Goal: Information Seeking & Learning: Understand process/instructions

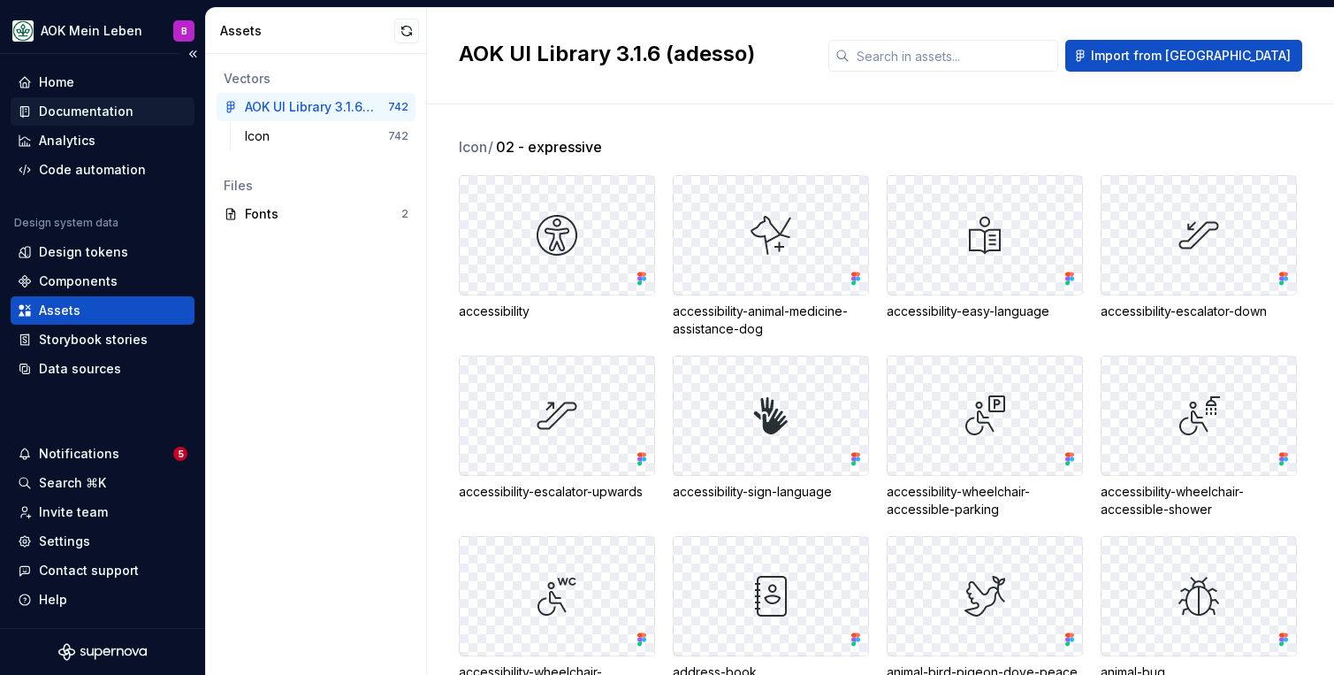
click at [98, 114] on div "Documentation" at bounding box center [86, 112] width 95 height 18
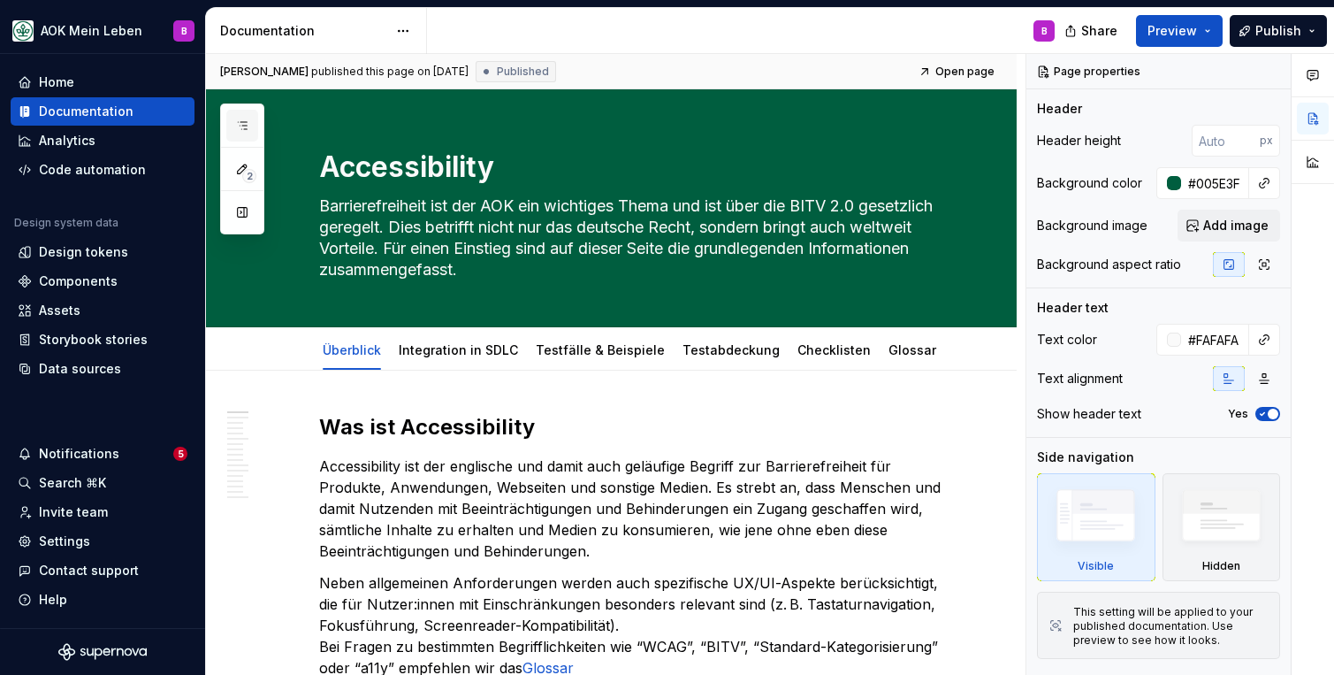
click at [237, 123] on icon "button" at bounding box center [242, 125] width 14 height 14
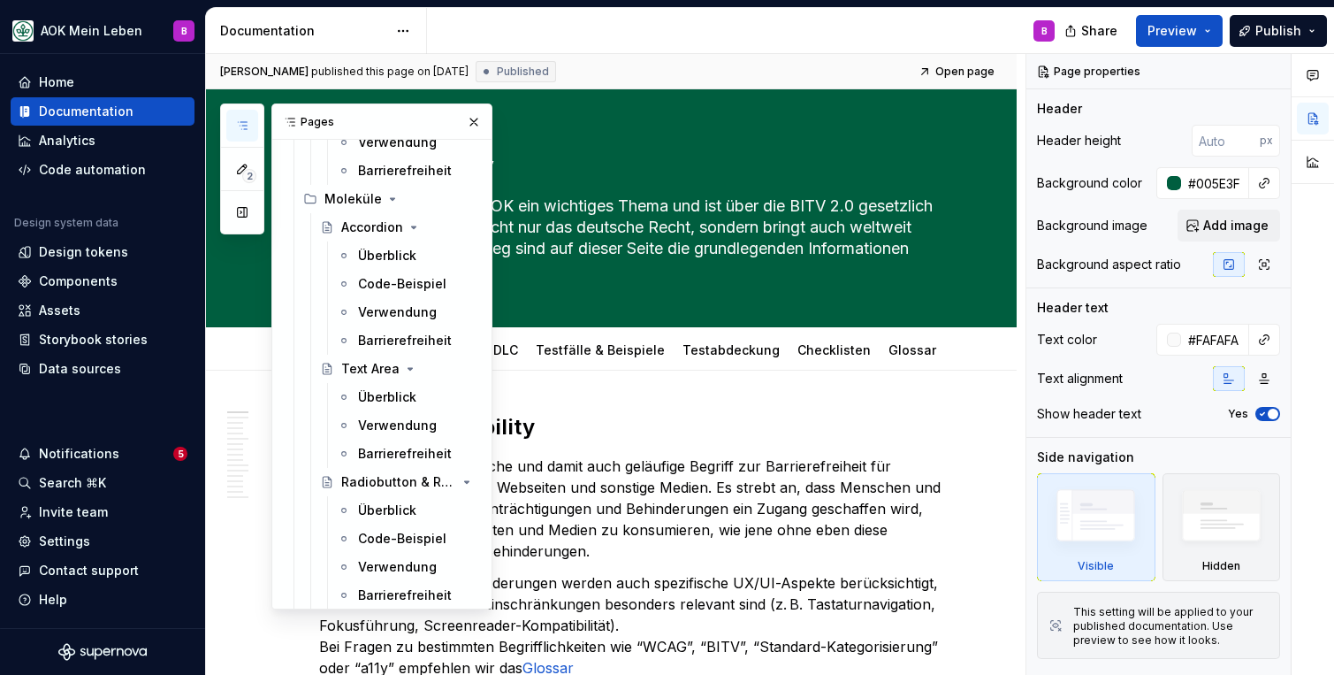
scroll to position [1301, 0]
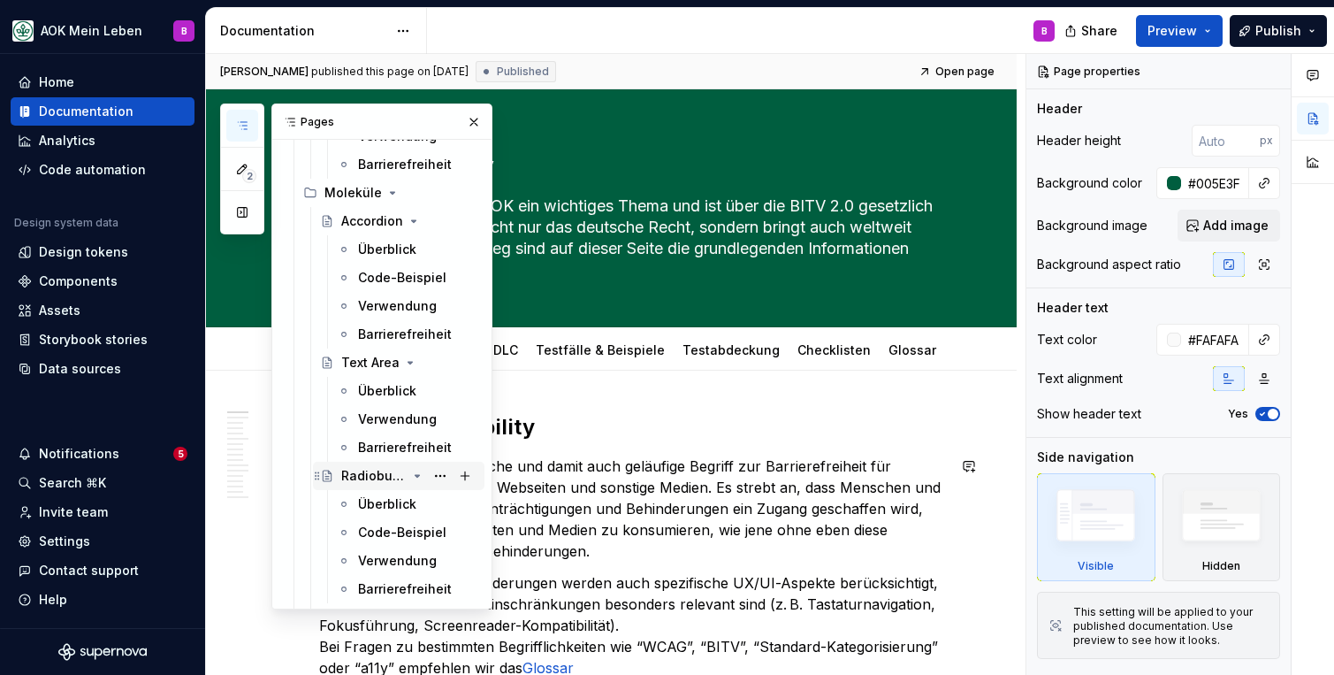
click at [355, 475] on div "Radiobutton & Radiobutton Group" at bounding box center [373, 476] width 65 height 18
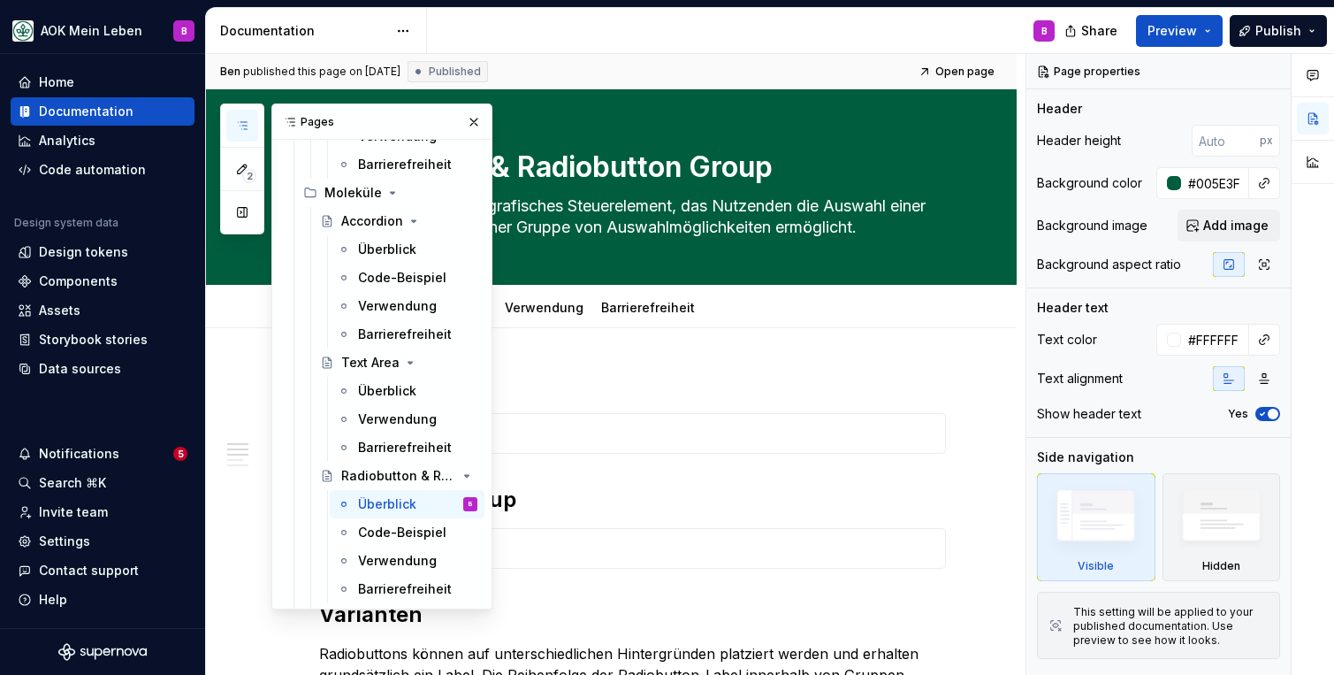
click at [241, 127] on icon "button" at bounding box center [242, 125] width 14 height 14
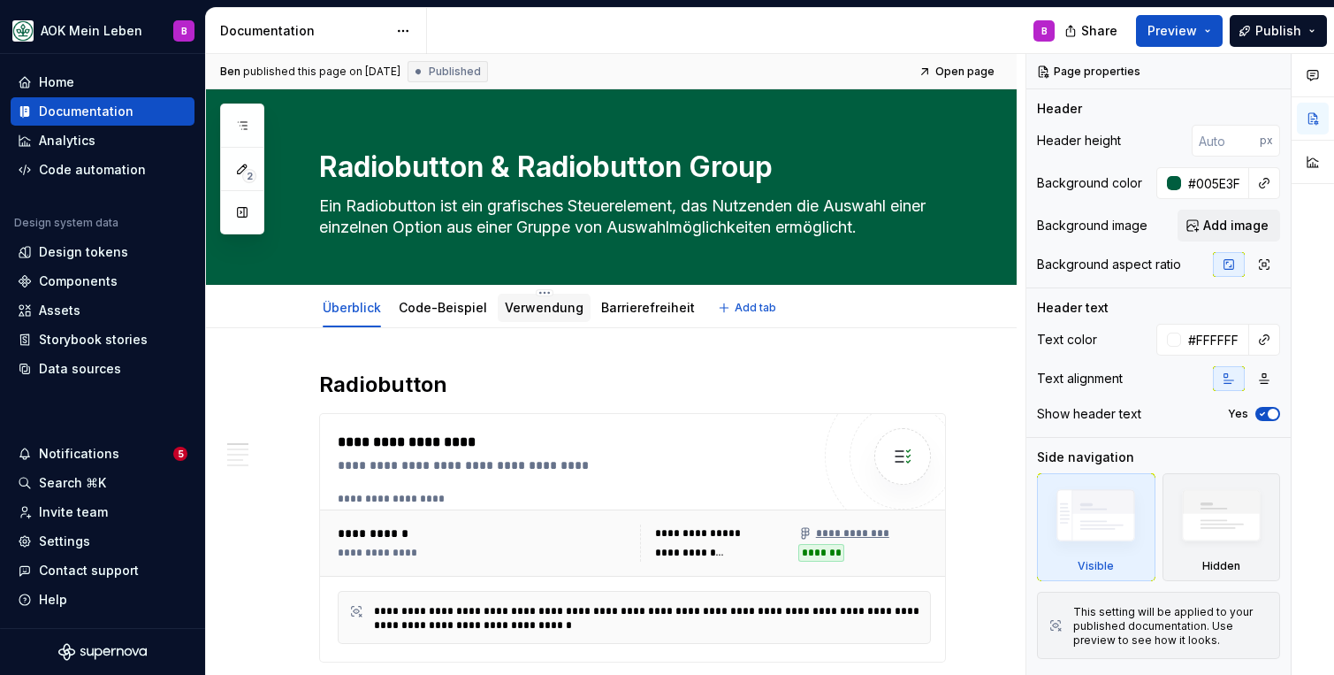
click at [535, 313] on link "Verwendung" at bounding box center [544, 307] width 79 height 15
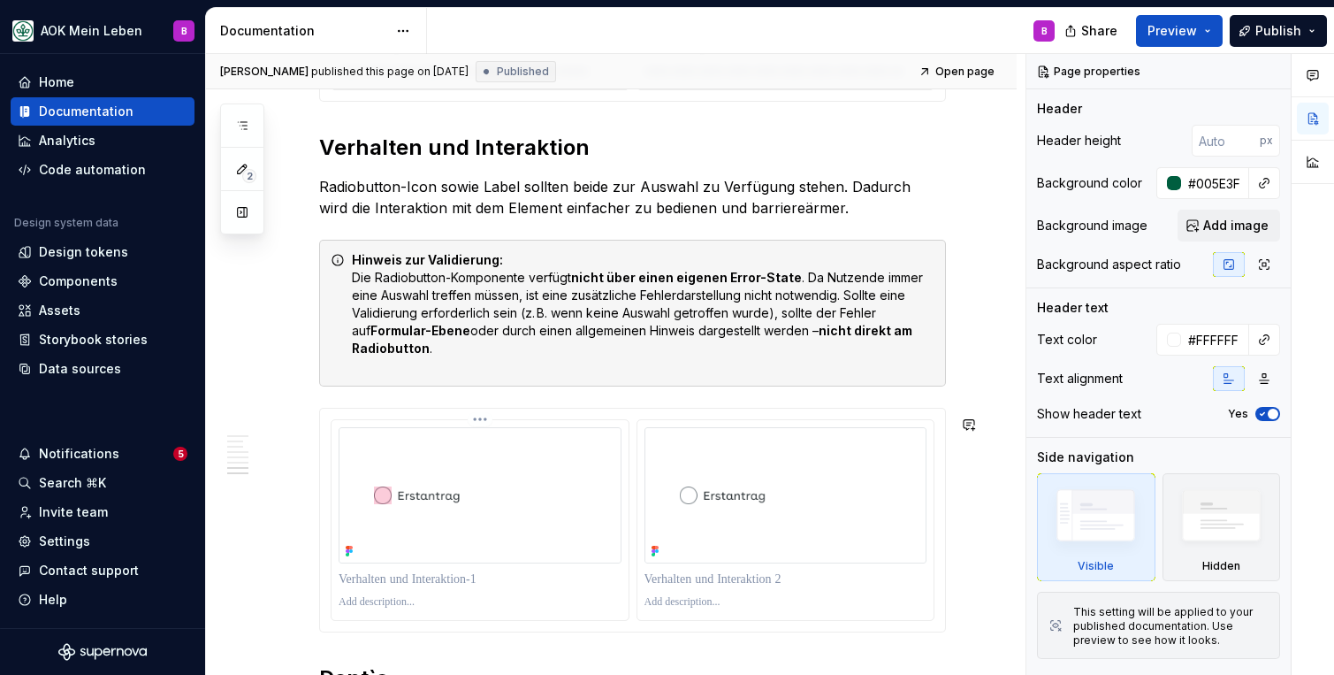
scroll to position [2288, 0]
click at [506, 474] on img at bounding box center [480, 496] width 283 height 135
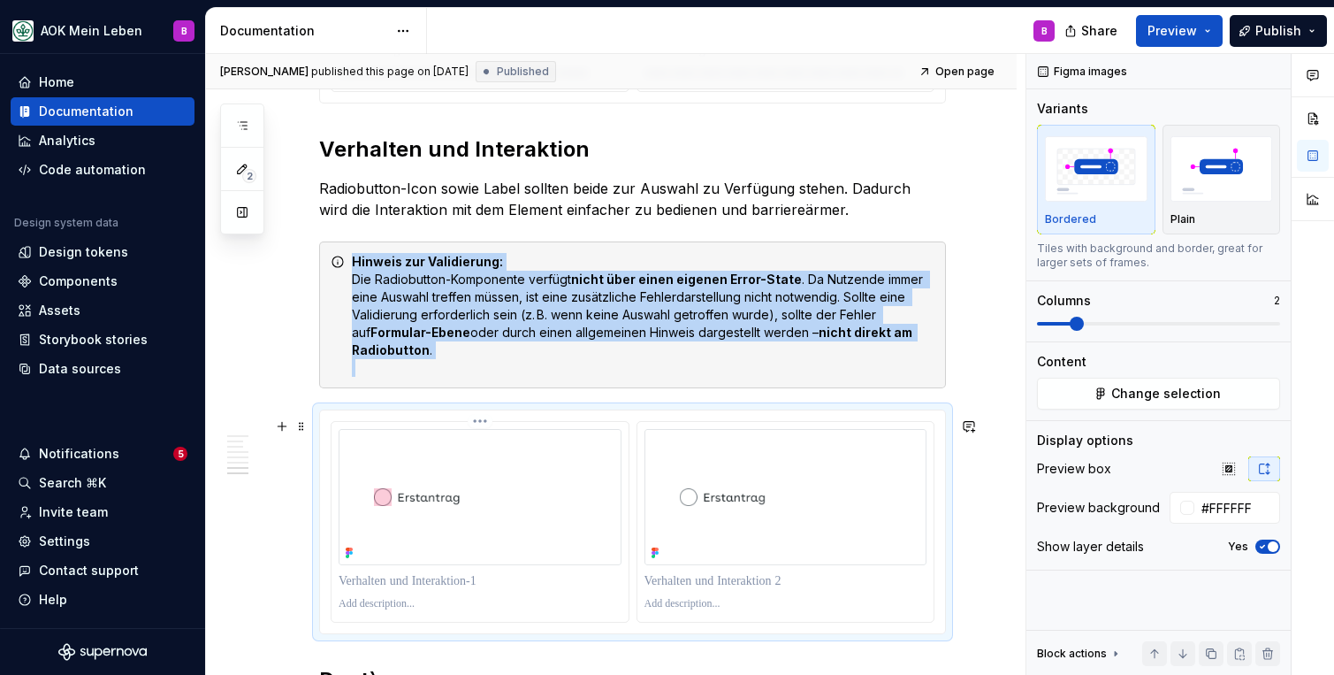
scroll to position [2327, 0]
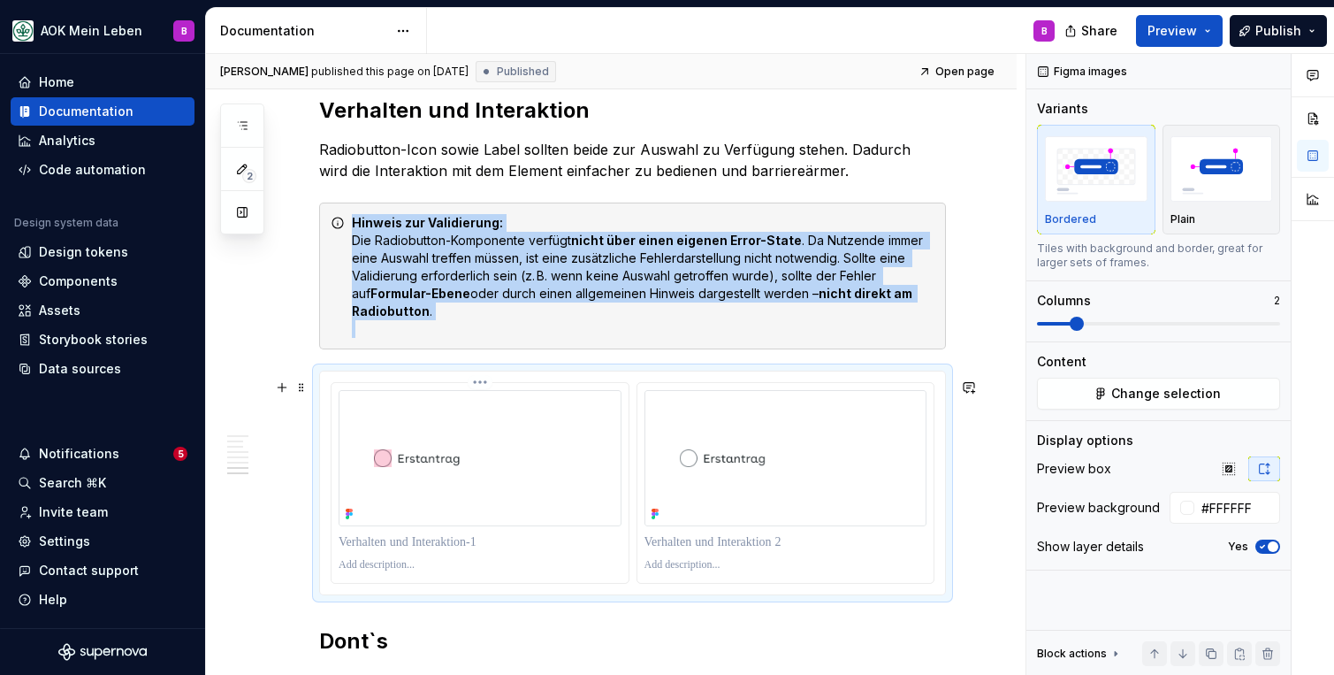
click at [510, 515] on img at bounding box center [480, 457] width 283 height 135
click at [439, 476] on img at bounding box center [480, 457] width 283 height 135
click at [430, 461] on img at bounding box center [480, 457] width 283 height 135
click at [438, 417] on img at bounding box center [480, 457] width 283 height 135
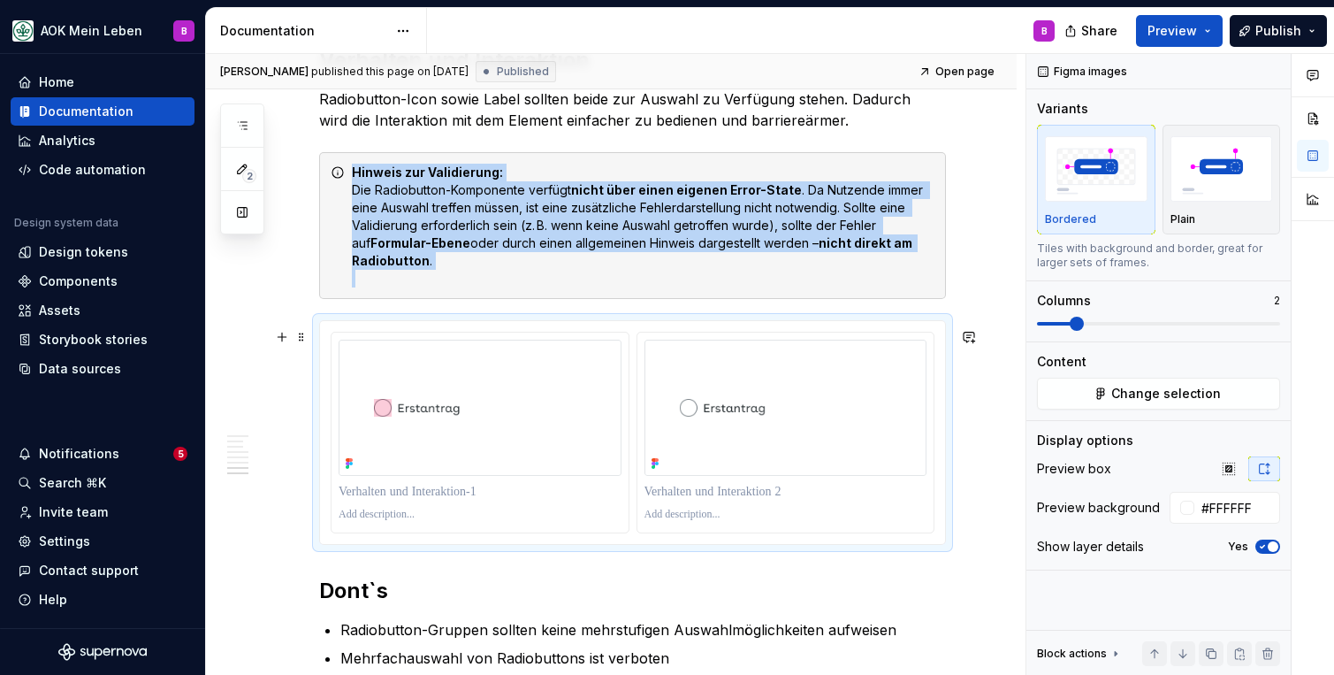
scroll to position [2375, 0]
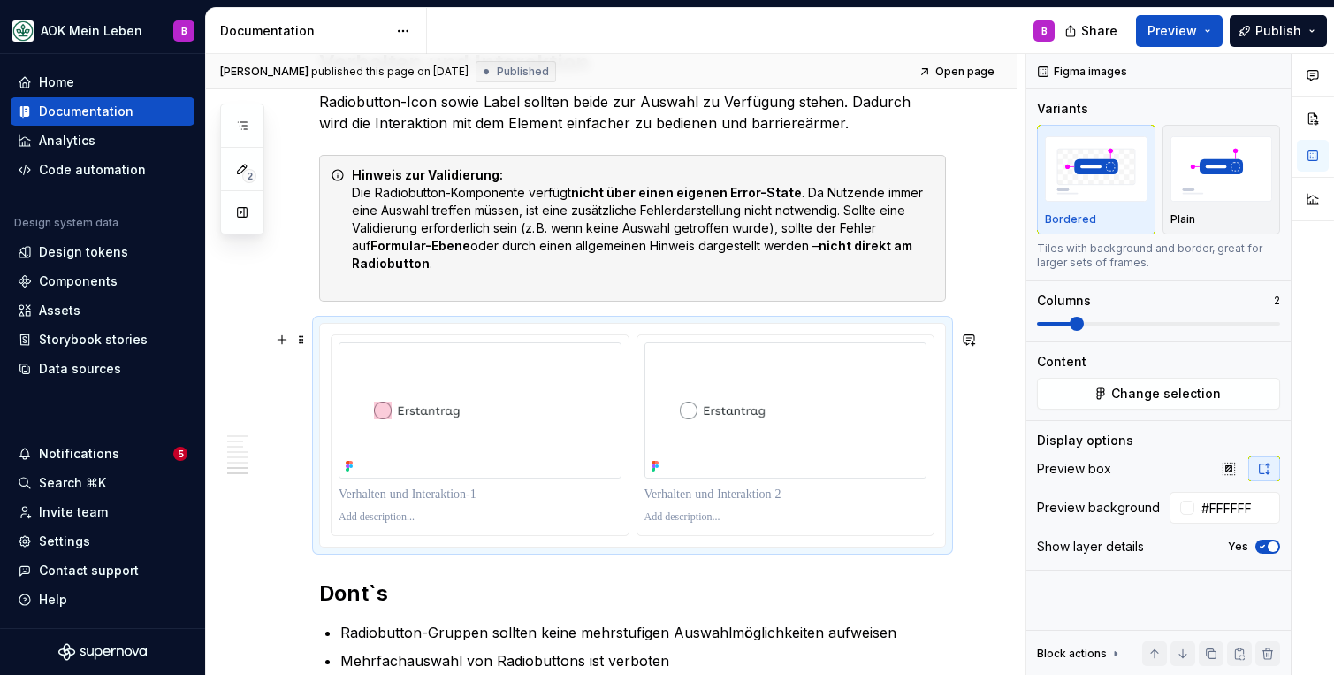
click at [705, 545] on div at bounding box center [632, 435] width 625 height 222
type textarea "*"
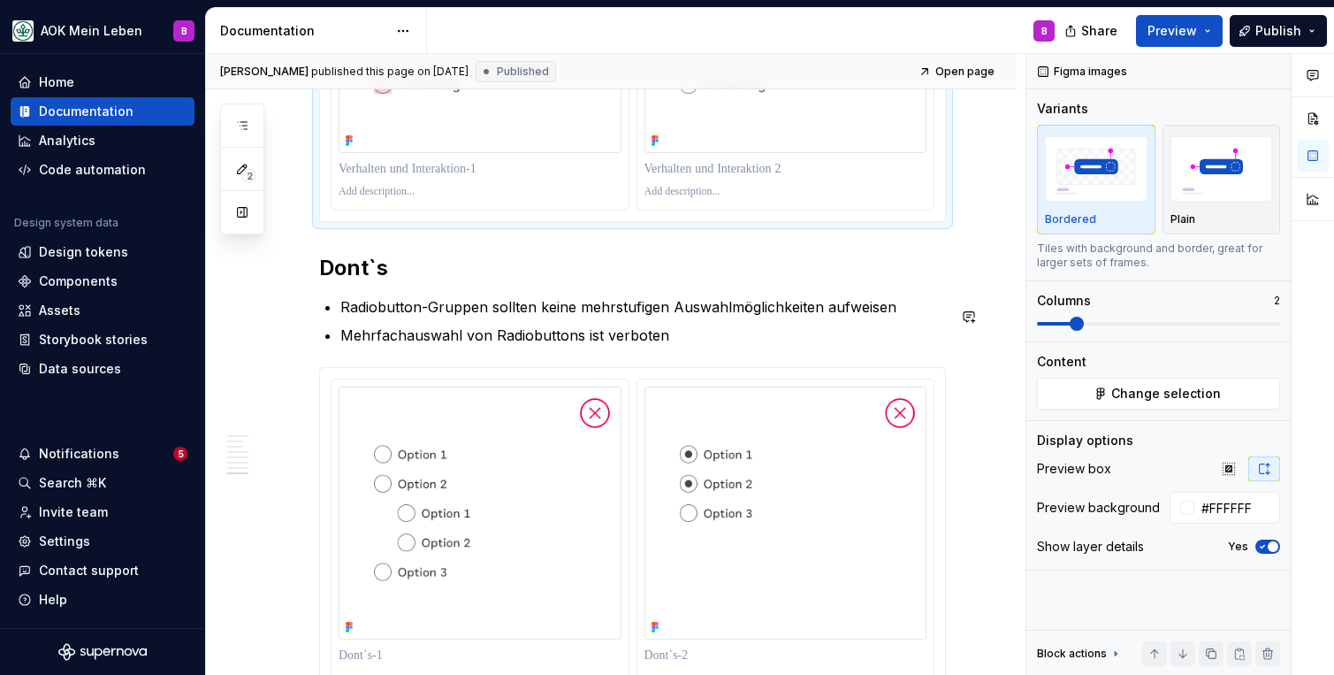
scroll to position [2707, 0]
